Goal: Information Seeking & Learning: Learn about a topic

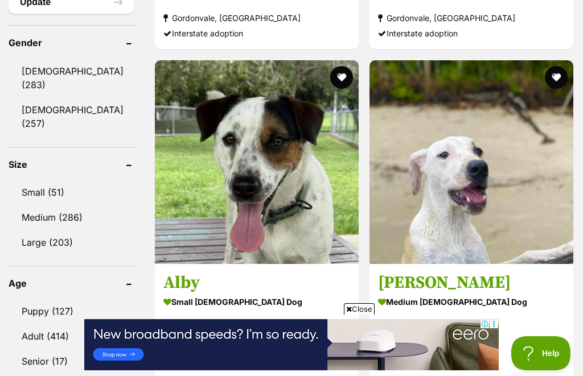
click at [51, 350] on link "Senior (17)" at bounding box center [73, 362] width 128 height 24
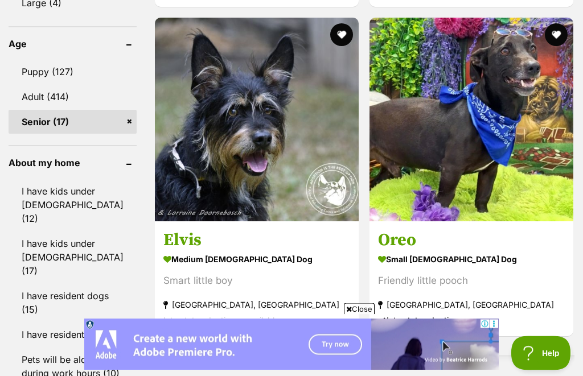
scroll to position [1167, 0]
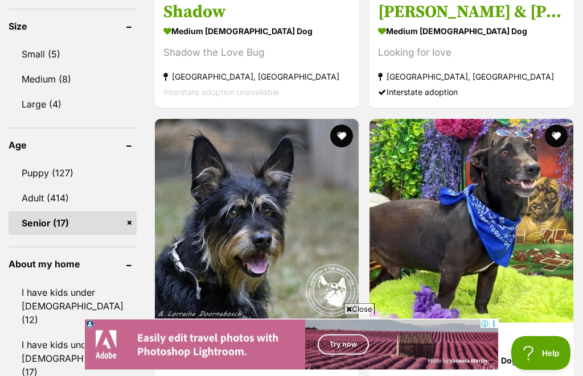
scroll to position [1065, 0]
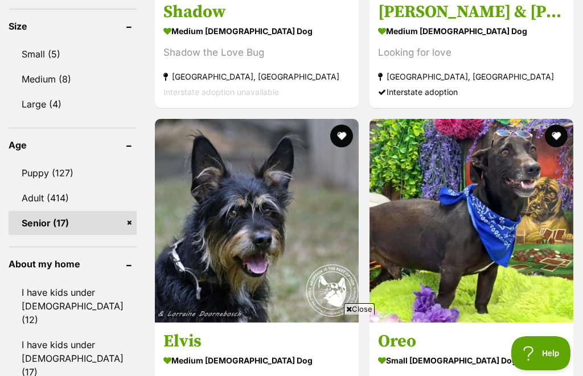
click at [41, 186] on link "Adult (414)" at bounding box center [73, 198] width 128 height 24
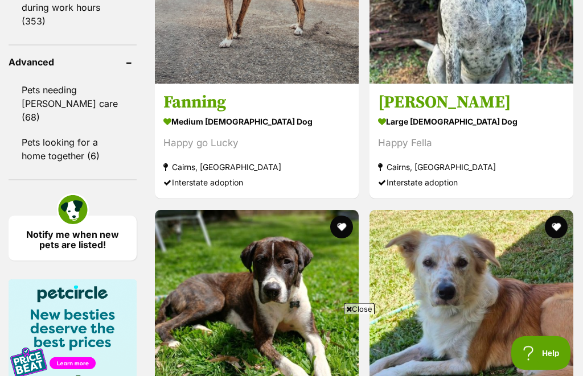
scroll to position [1622, 0]
click at [50, 168] on link "Pets looking for a home together (6)" at bounding box center [73, 149] width 128 height 38
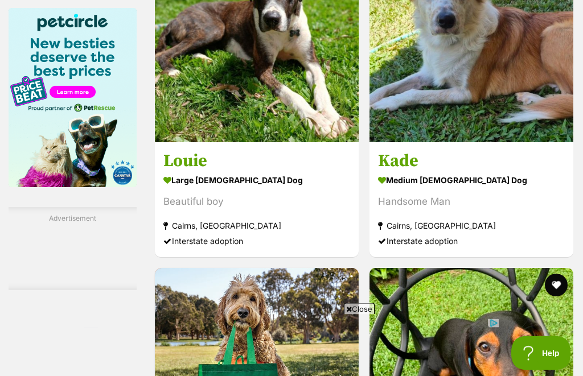
scroll to position [1893, 0]
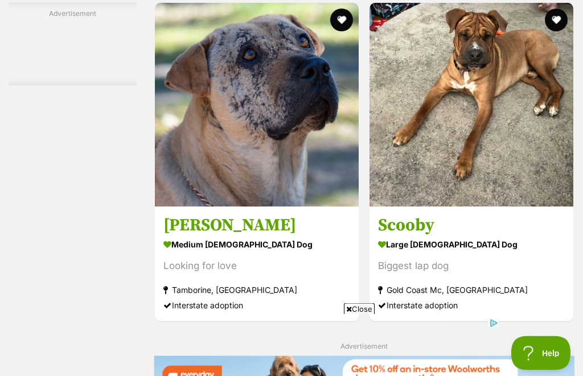
scroll to position [2489, 0]
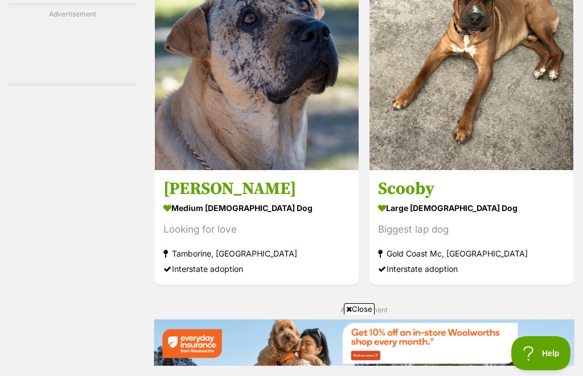
scroll to position [0, 0]
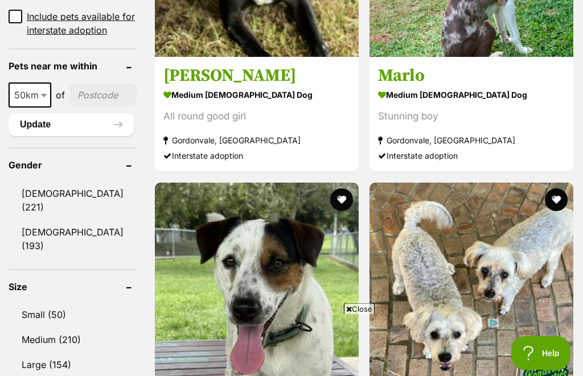
scroll to position [895, 0]
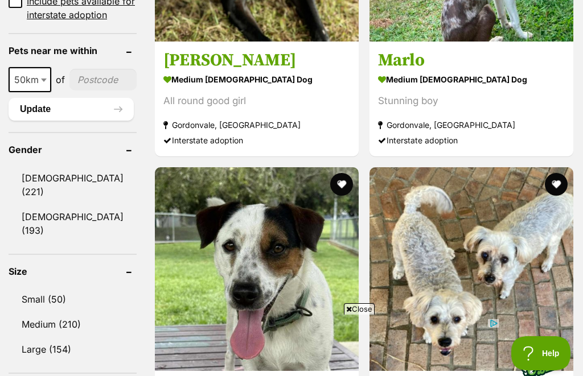
click at [86, 91] on input"] "postcode" at bounding box center [102, 80] width 67 height 22
type input"] "4165"
click at [51, 121] on button "Update" at bounding box center [71, 109] width 125 height 23
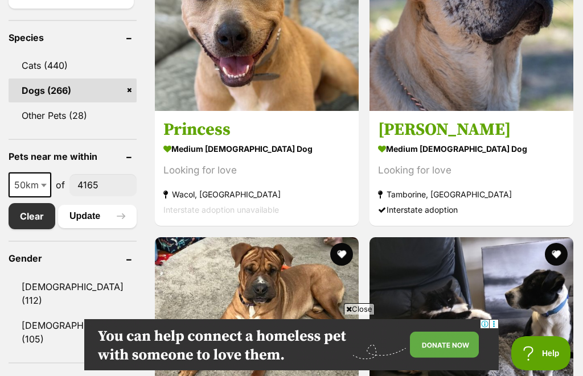
click at [44, 198] on span at bounding box center [44, 185] width 11 height 25
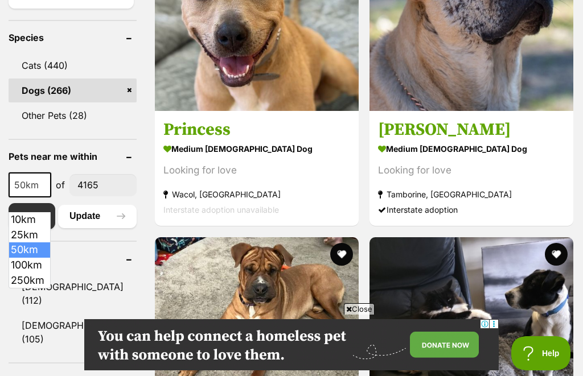
click at [107, 196] on input"] "4165" at bounding box center [102, 185] width 67 height 22
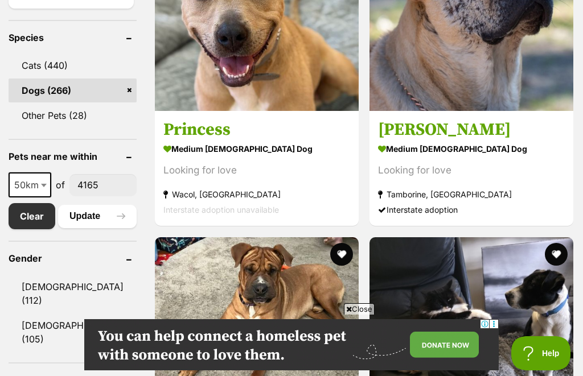
scroll to position [579, 0]
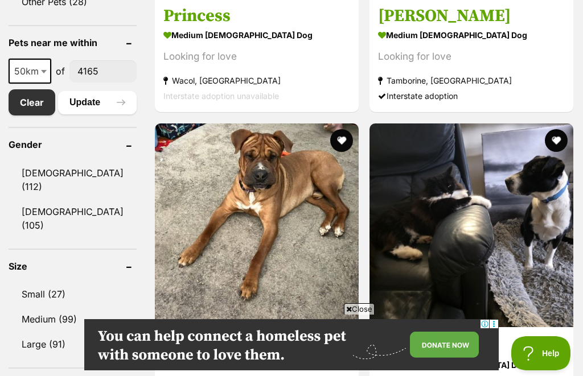
click at [109, 82] on input"] "4165" at bounding box center [102, 71] width 67 height 22
type input"] "4505"
click at [92, 114] on button "Update" at bounding box center [97, 102] width 79 height 23
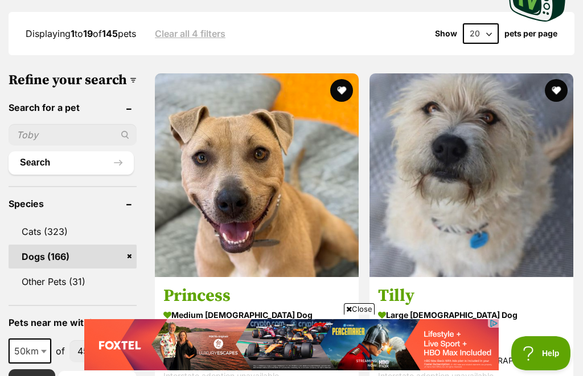
scroll to position [358, 0]
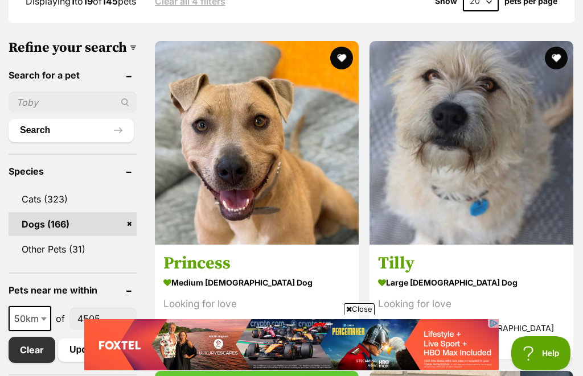
click at [155, 256] on link "Princess medium female Dog Looking for love Wacol, QLD Interstate adoption unav…" at bounding box center [257, 303] width 204 height 116
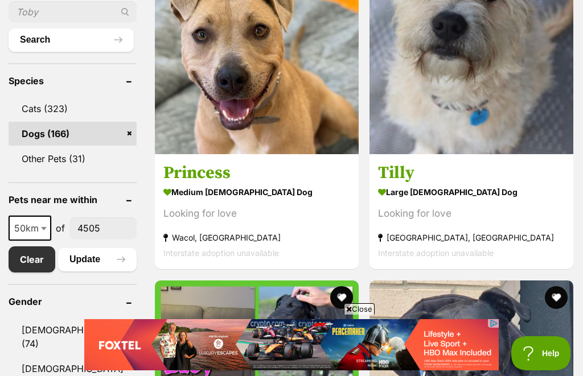
scroll to position [460, 0]
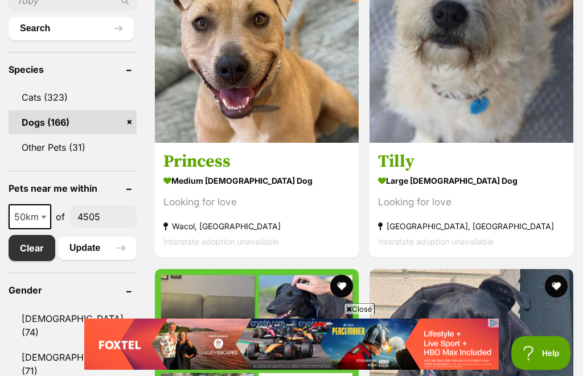
click at [109, 228] on input"] "4505" at bounding box center [102, 218] width 67 height 22
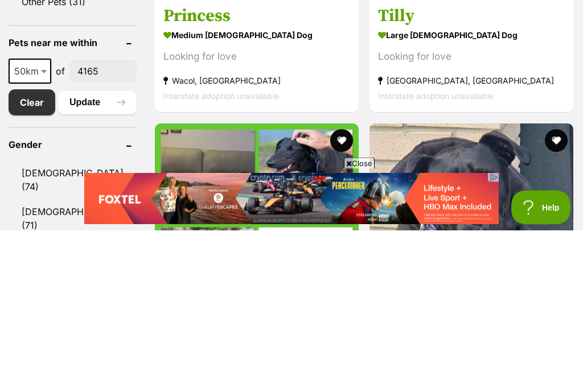
type input"] "4165"
click at [95, 237] on button "Update" at bounding box center [97, 248] width 79 height 23
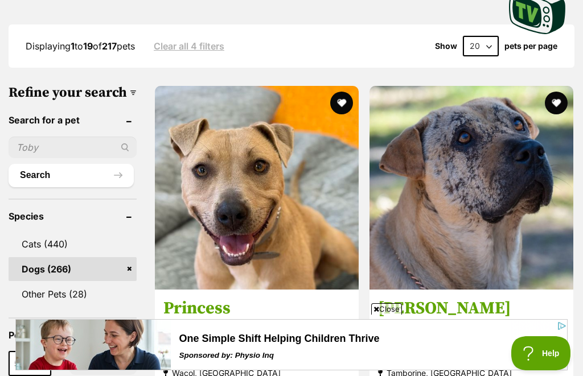
scroll to position [288, 0]
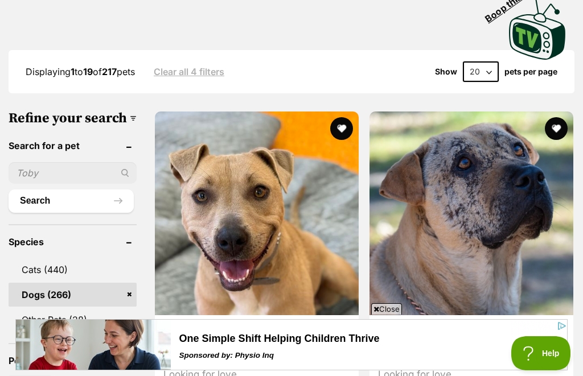
click at [370, 159] on img at bounding box center [472, 214] width 204 height 204
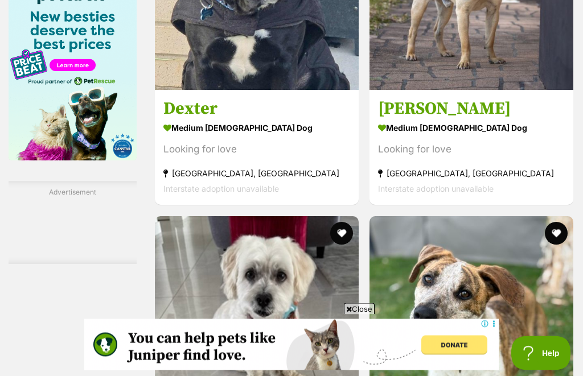
scroll to position [1612, 0]
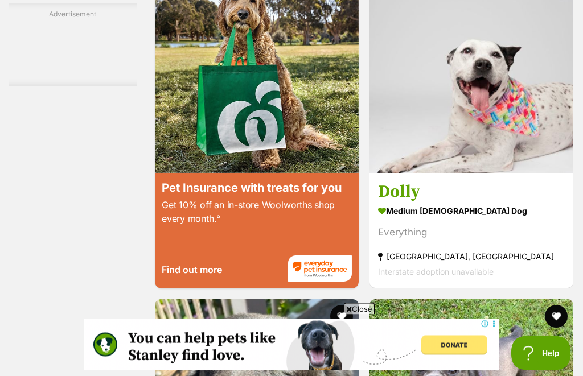
scroll to position [2189, 0]
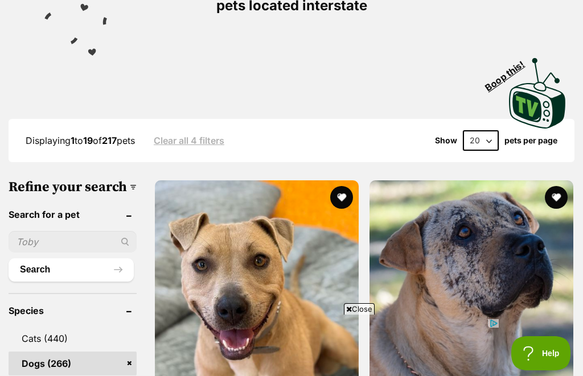
scroll to position [220, 0]
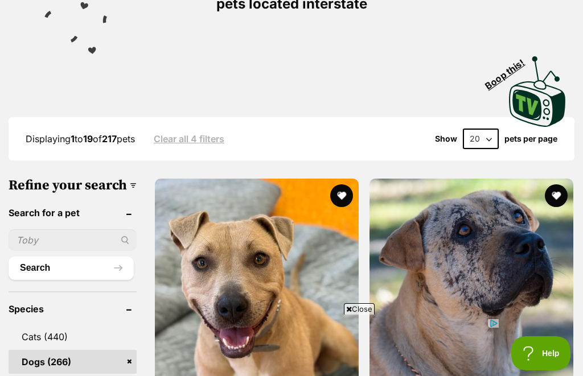
click at [487, 136] on select "20 40 60" at bounding box center [481, 139] width 36 height 20
select select "60"
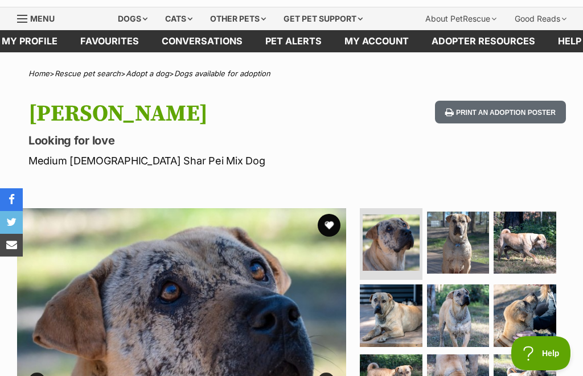
scroll to position [20, 0]
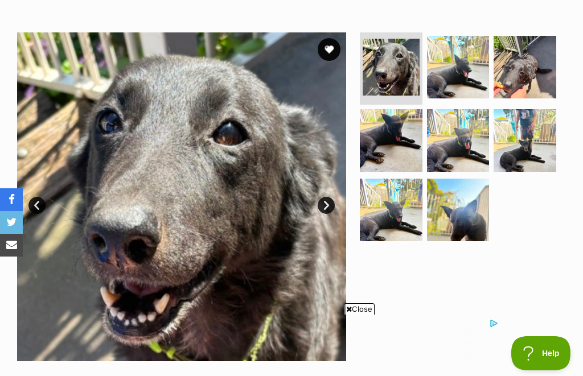
scroll to position [194, 0]
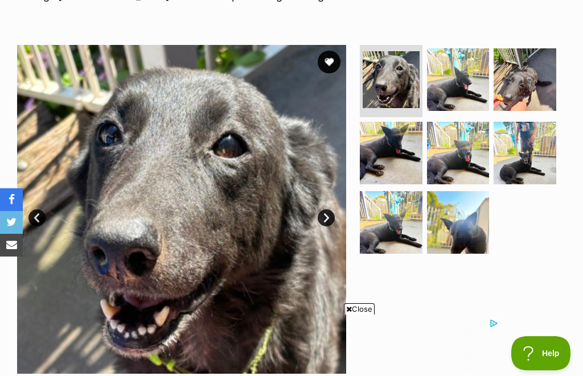
click at [462, 89] on img at bounding box center [458, 79] width 63 height 63
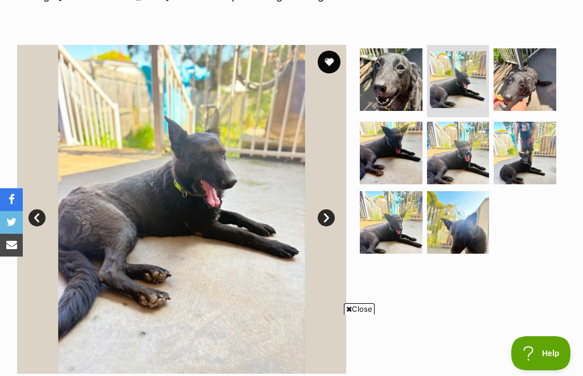
scroll to position [0, 0]
click at [334, 218] on link "Next" at bounding box center [326, 218] width 17 height 17
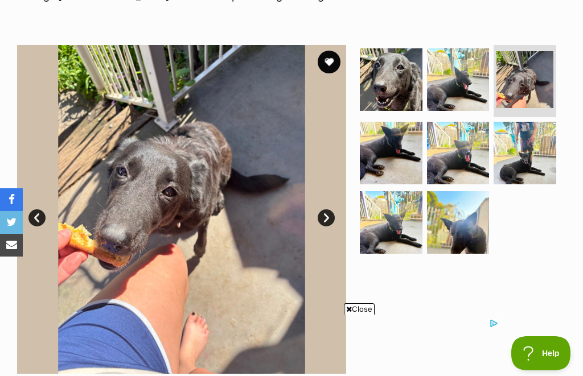
click at [335, 215] on link "Next" at bounding box center [326, 218] width 17 height 17
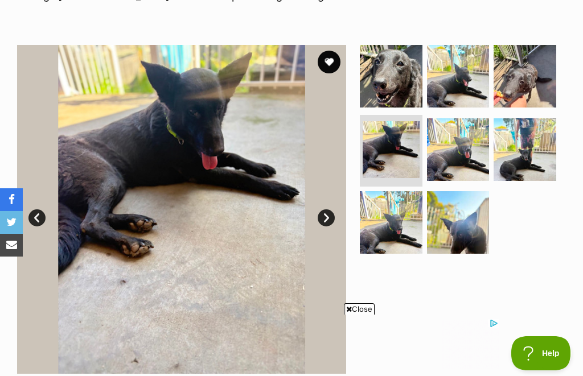
click at [335, 214] on link "Next" at bounding box center [326, 218] width 17 height 17
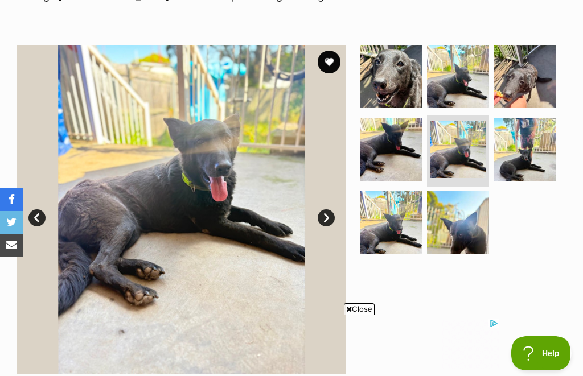
click at [331, 218] on link "Next" at bounding box center [326, 218] width 17 height 17
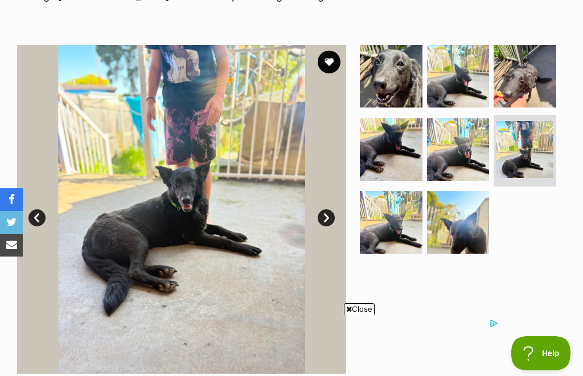
click at [334, 219] on link "Next" at bounding box center [326, 218] width 17 height 17
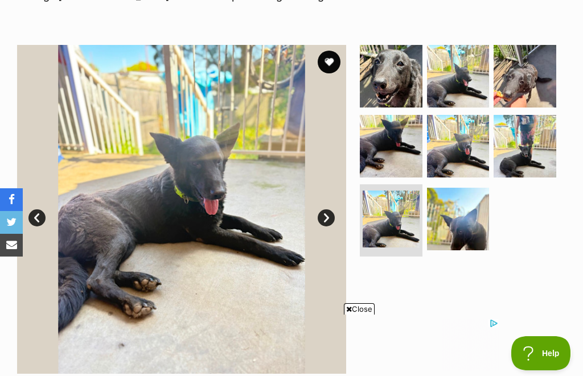
click at [332, 215] on link "Next" at bounding box center [326, 218] width 17 height 17
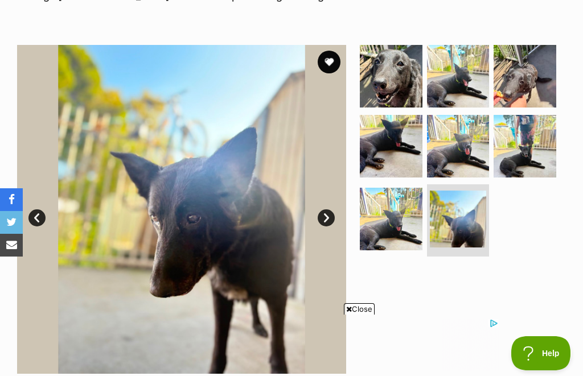
click at [329, 220] on link "Next" at bounding box center [326, 218] width 17 height 17
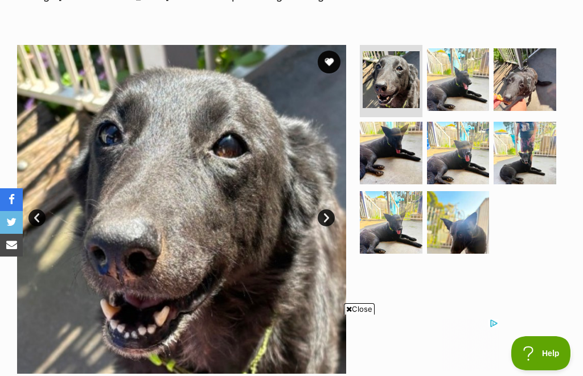
click at [530, 87] on img at bounding box center [525, 79] width 63 height 63
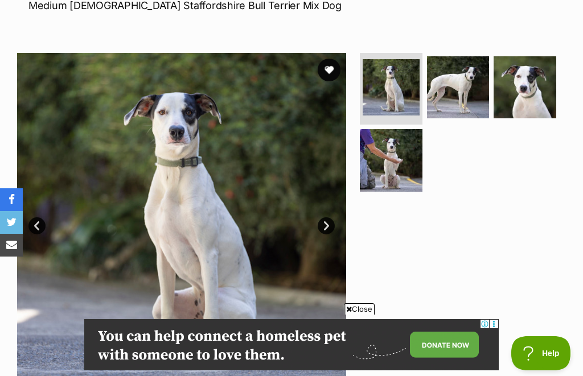
scroll to position [183, 0]
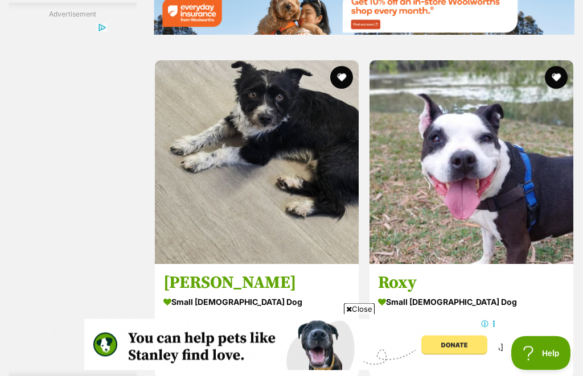
scroll to position [2853, 0]
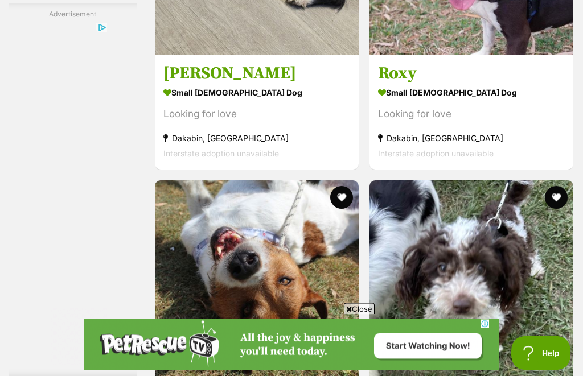
scroll to position [0, 0]
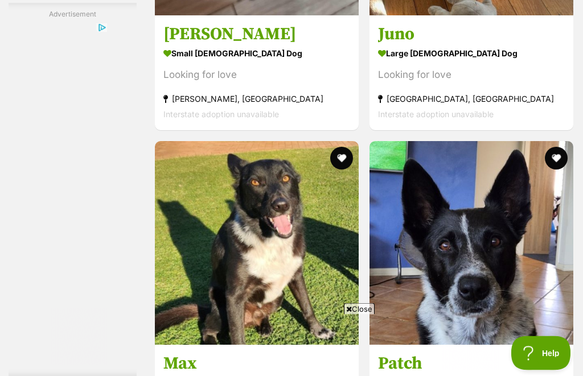
scroll to position [4531, 0]
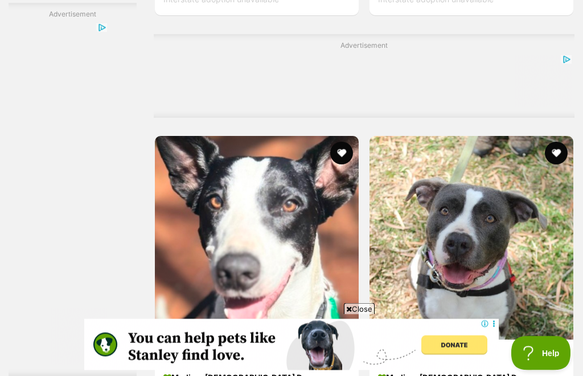
scroll to position [4976, 0]
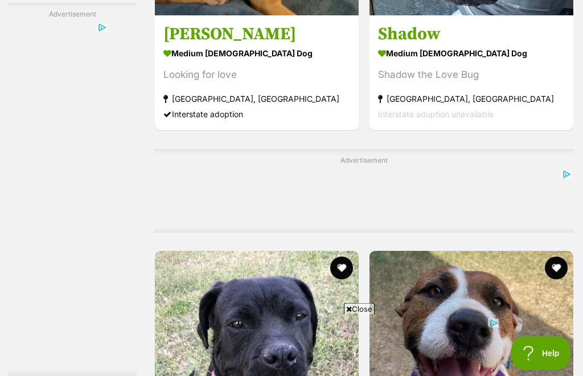
scroll to position [5960, 0]
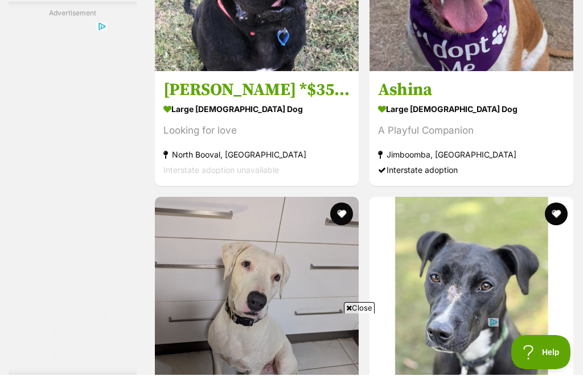
scroll to position [6343, 0]
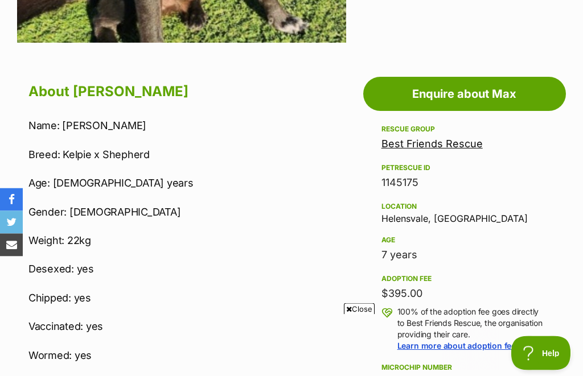
scroll to position [516, 0]
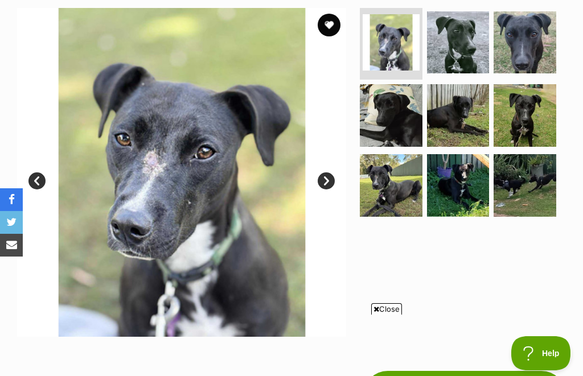
scroll to position [222, 0]
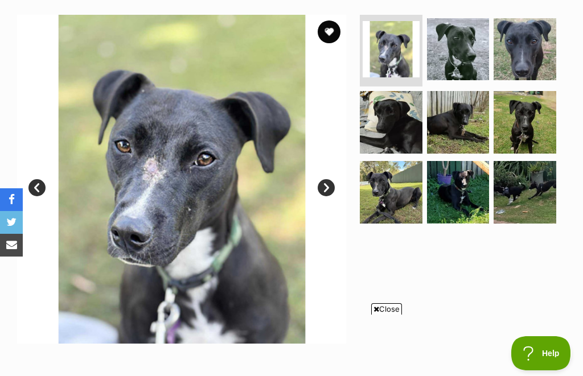
click at [529, 184] on img at bounding box center [525, 192] width 63 height 63
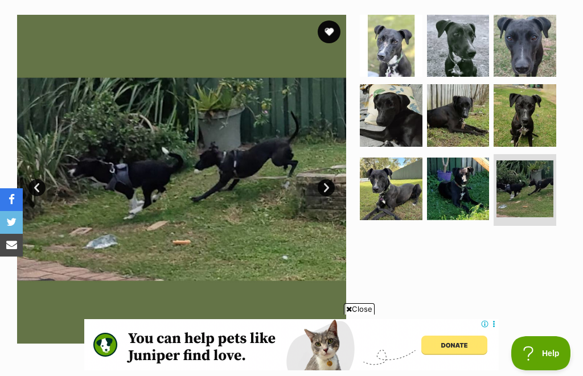
scroll to position [0, 0]
click at [532, 126] on img at bounding box center [525, 115] width 63 height 63
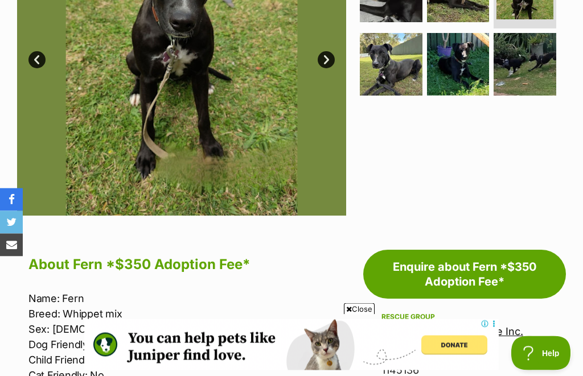
scroll to position [337, 0]
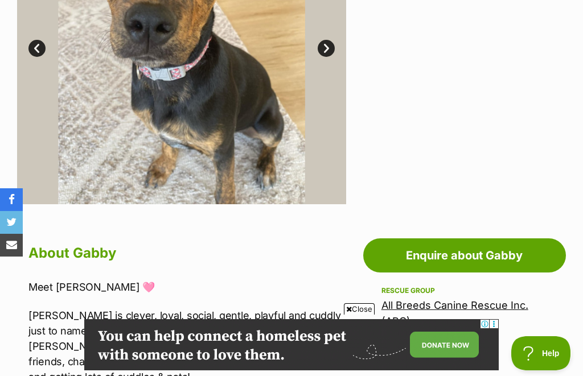
scroll to position [359, 0]
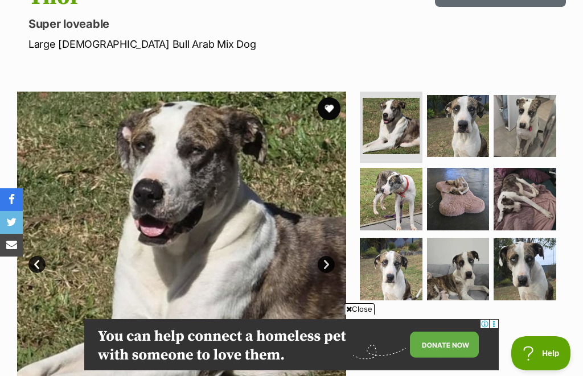
scroll to position [143, 0]
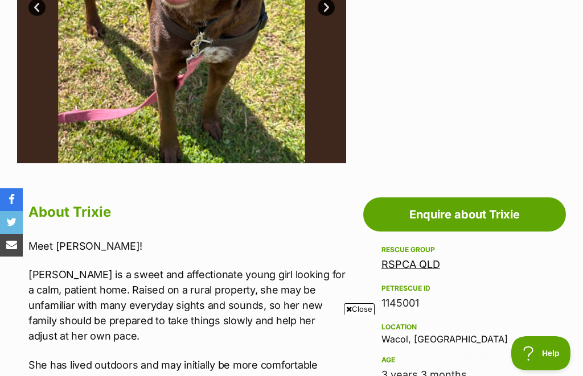
scroll to position [396, 0]
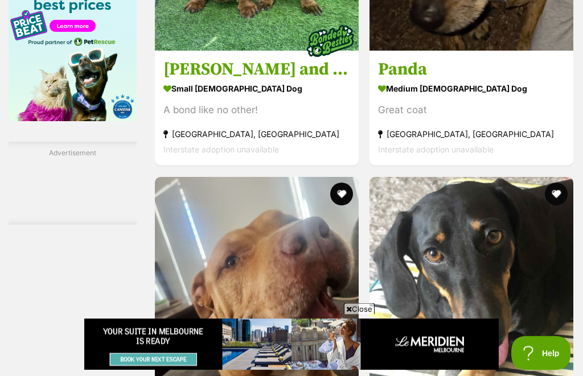
scroll to position [1652, 0]
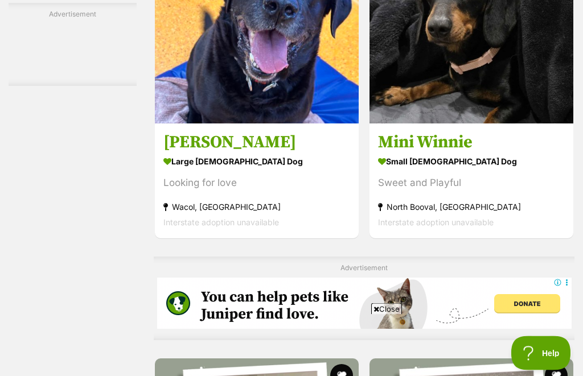
scroll to position [4423, 0]
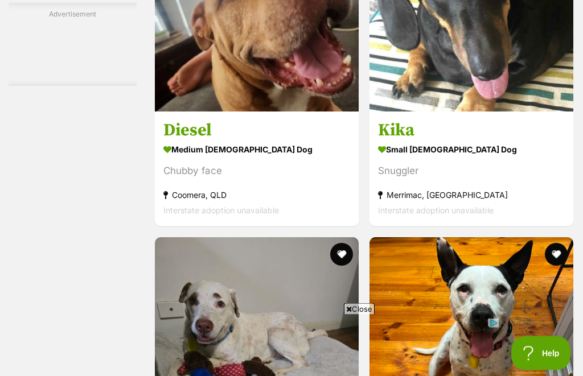
scroll to position [1921, 0]
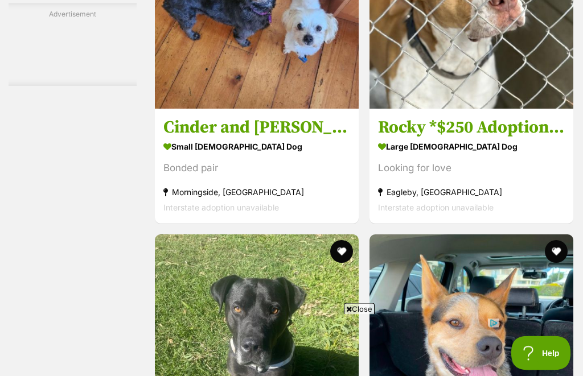
scroll to position [3009, 0]
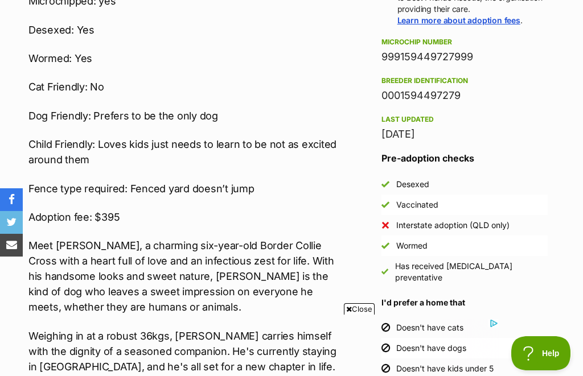
scroll to position [816, 0]
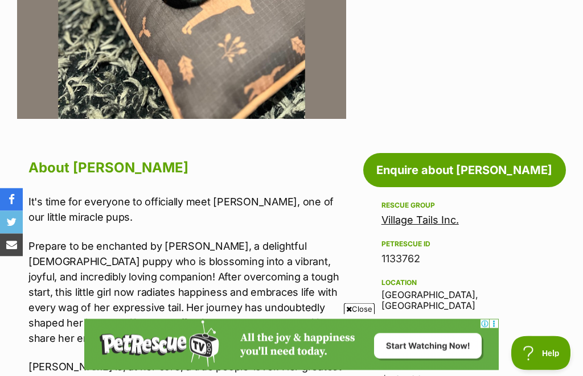
scroll to position [438, 0]
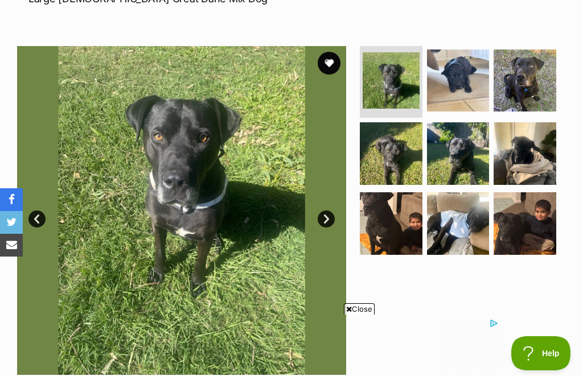
click at [551, 211] on img at bounding box center [525, 223] width 63 height 63
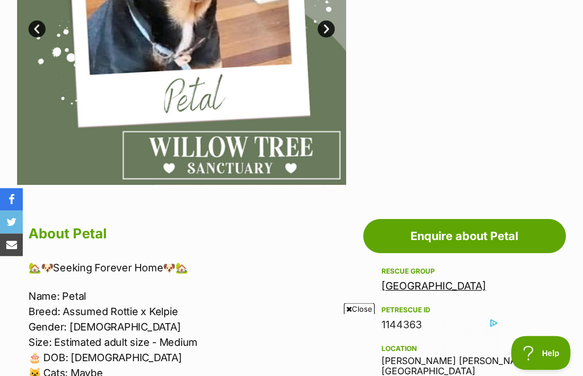
scroll to position [323, 0]
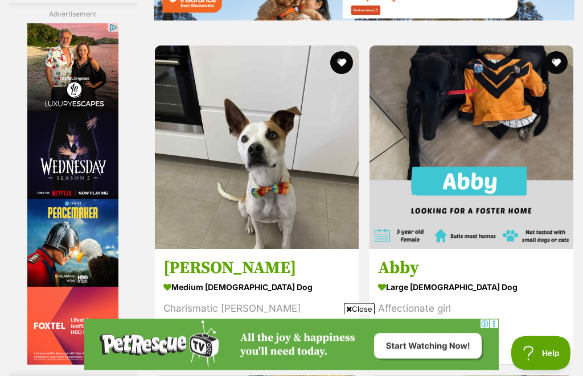
scroll to position [2660, 0]
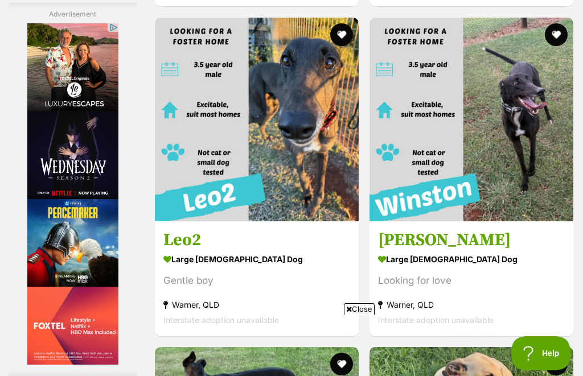
scroll to position [0, 0]
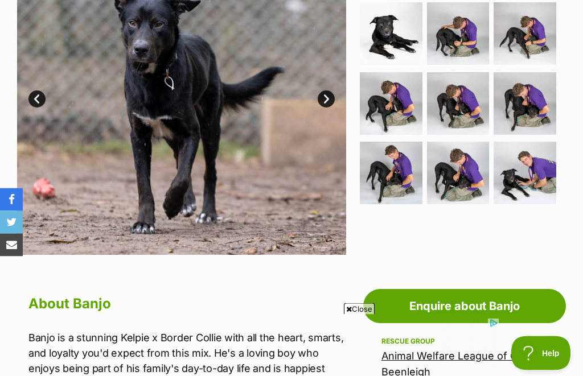
scroll to position [307, 0]
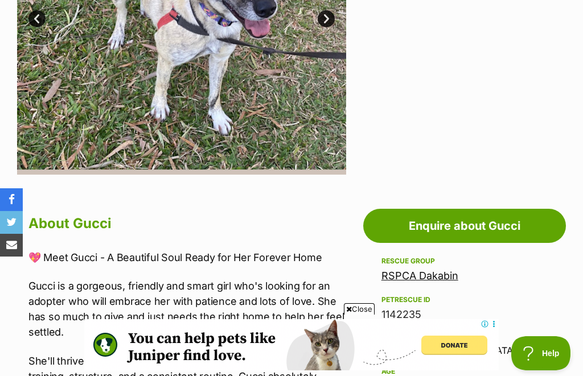
scroll to position [400, 0]
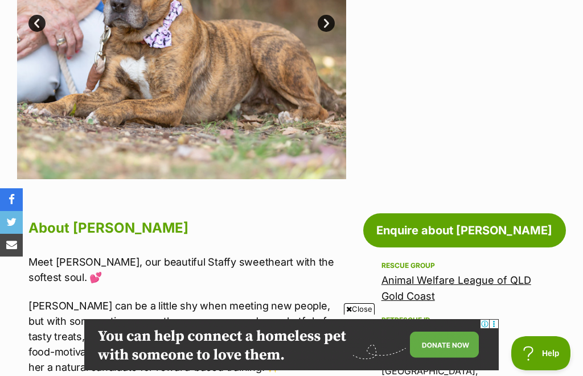
scroll to position [356, 0]
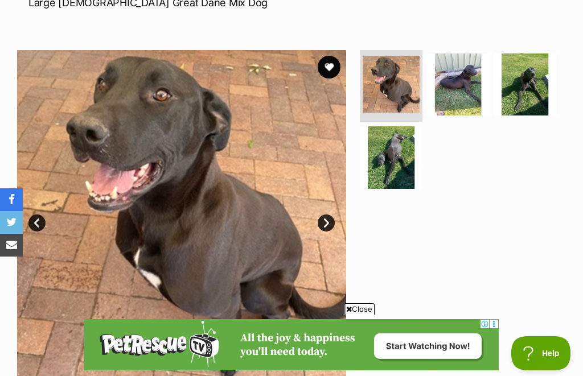
scroll to position [154, 0]
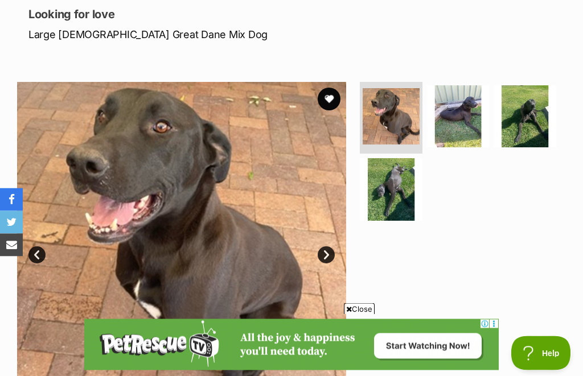
click at [334, 255] on link "Next" at bounding box center [326, 255] width 17 height 17
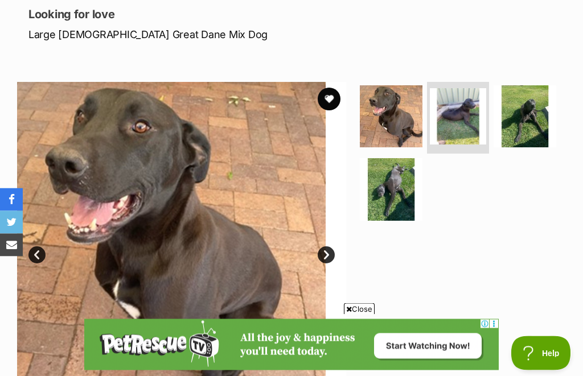
scroll to position [155, 0]
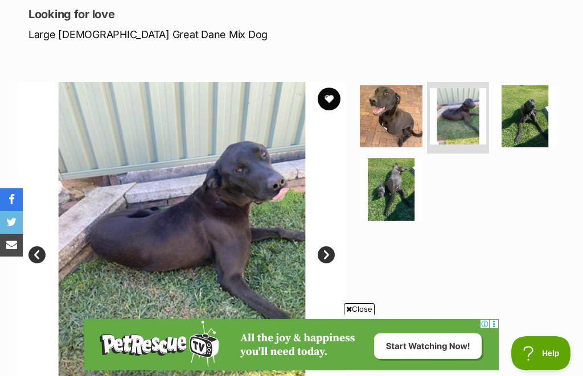
click at [331, 253] on link "Next" at bounding box center [326, 255] width 17 height 17
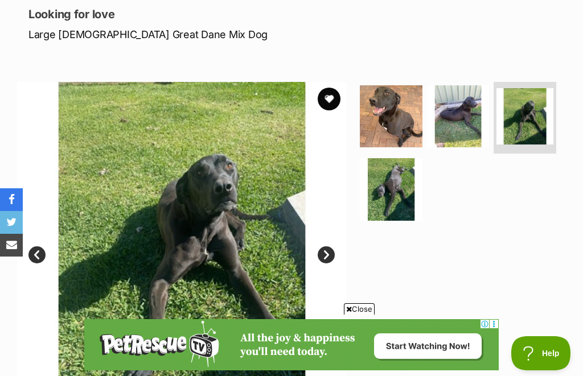
click at [335, 255] on link "Next" at bounding box center [326, 255] width 17 height 17
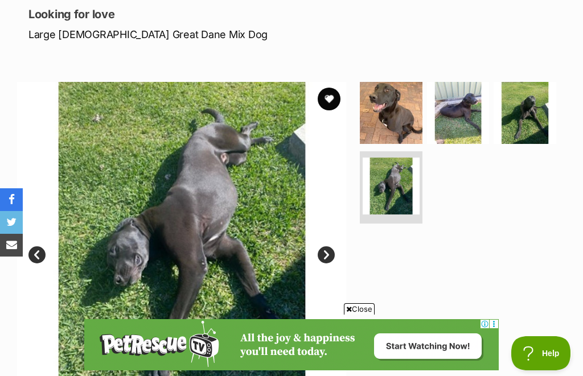
click at [333, 256] on link "Next" at bounding box center [326, 255] width 17 height 17
